Goal: Navigation & Orientation: Find specific page/section

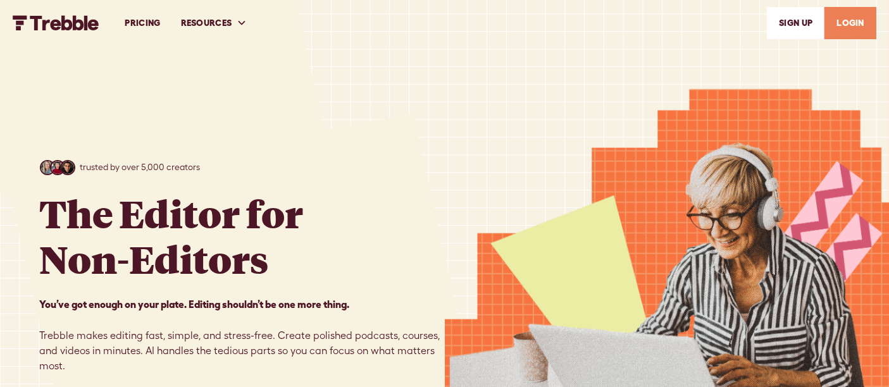
click at [856, 20] on link "LOGIN" at bounding box center [850, 23] width 52 height 32
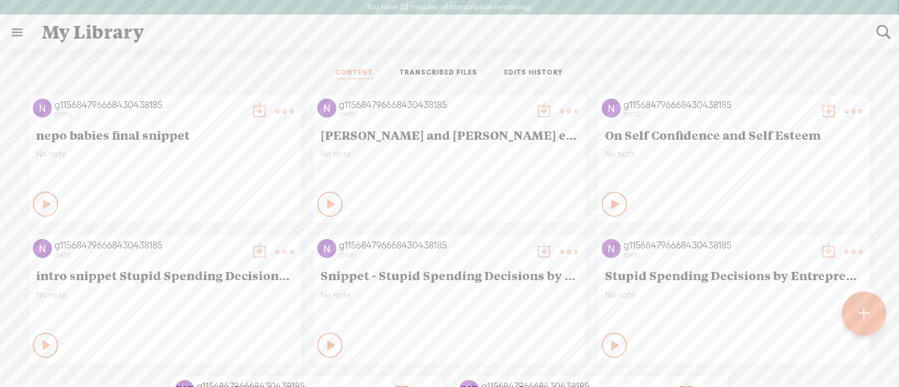
click at [16, 28] on link at bounding box center [17, 32] width 33 height 33
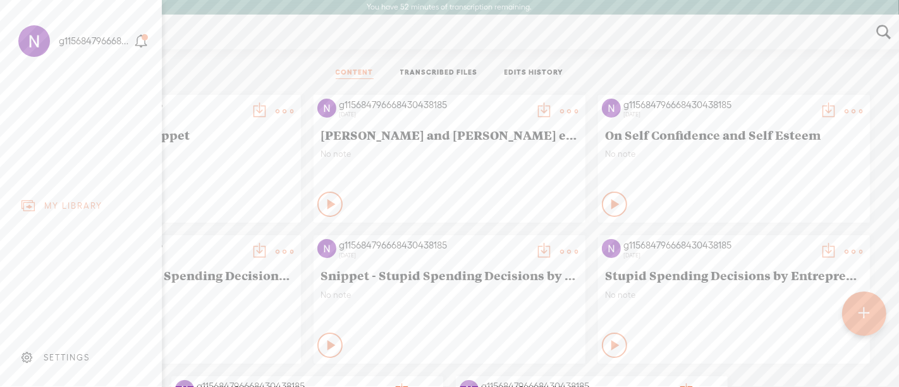
click at [97, 42] on div "g115684796668430438185" at bounding box center [95, 41] width 72 height 13
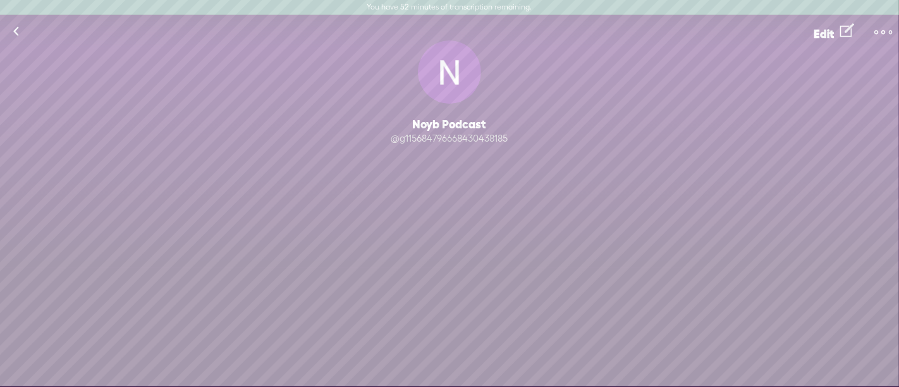
click at [882, 33] on t at bounding box center [884, 32] width 18 height 18
